Goal: Task Accomplishment & Management: Manage account settings

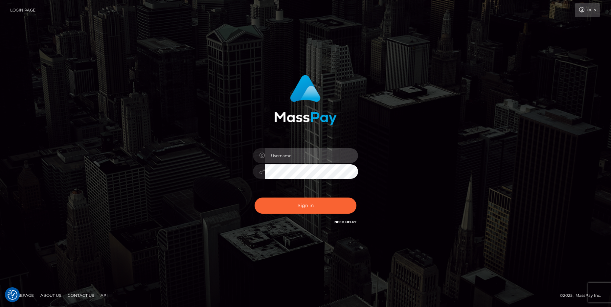
type input "cheli"
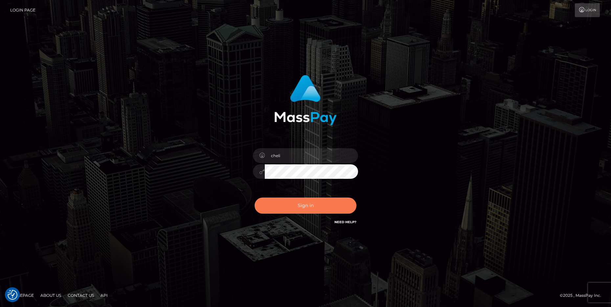
click at [272, 207] on button "Sign in" at bounding box center [305, 205] width 102 height 16
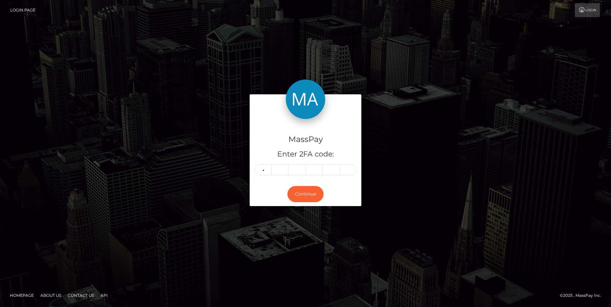
type input "2"
type input "4"
type input "3"
type input "0"
type input "8"
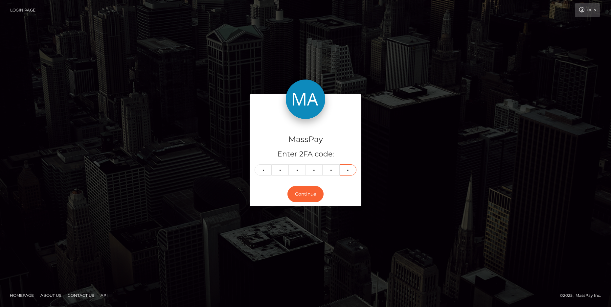
type input "6"
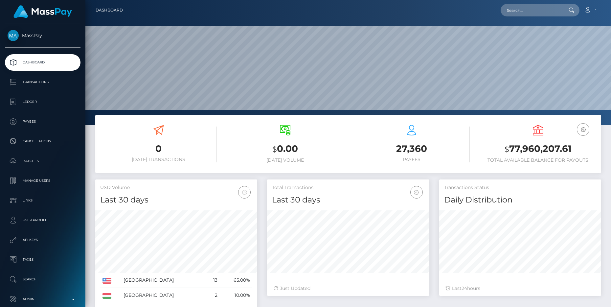
scroll to position [116, 162]
